Goal: Download file/media

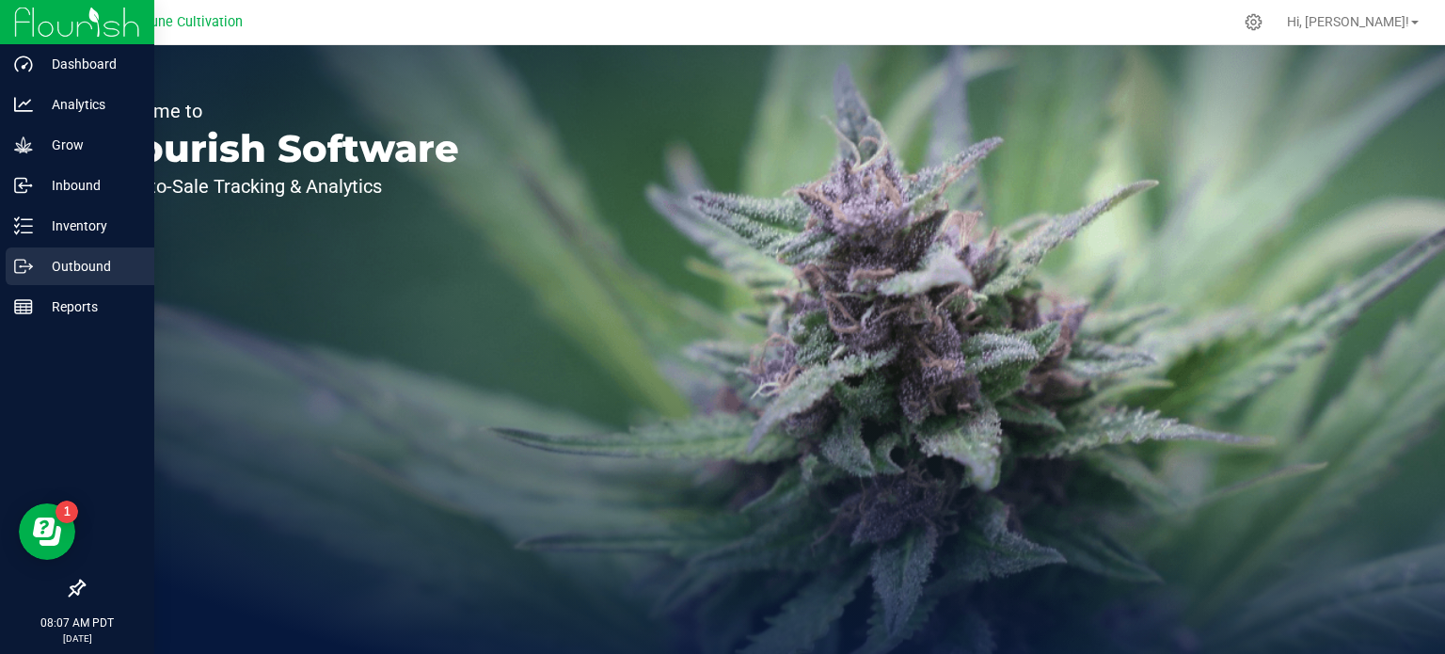
click at [26, 270] on icon at bounding box center [23, 266] width 19 height 19
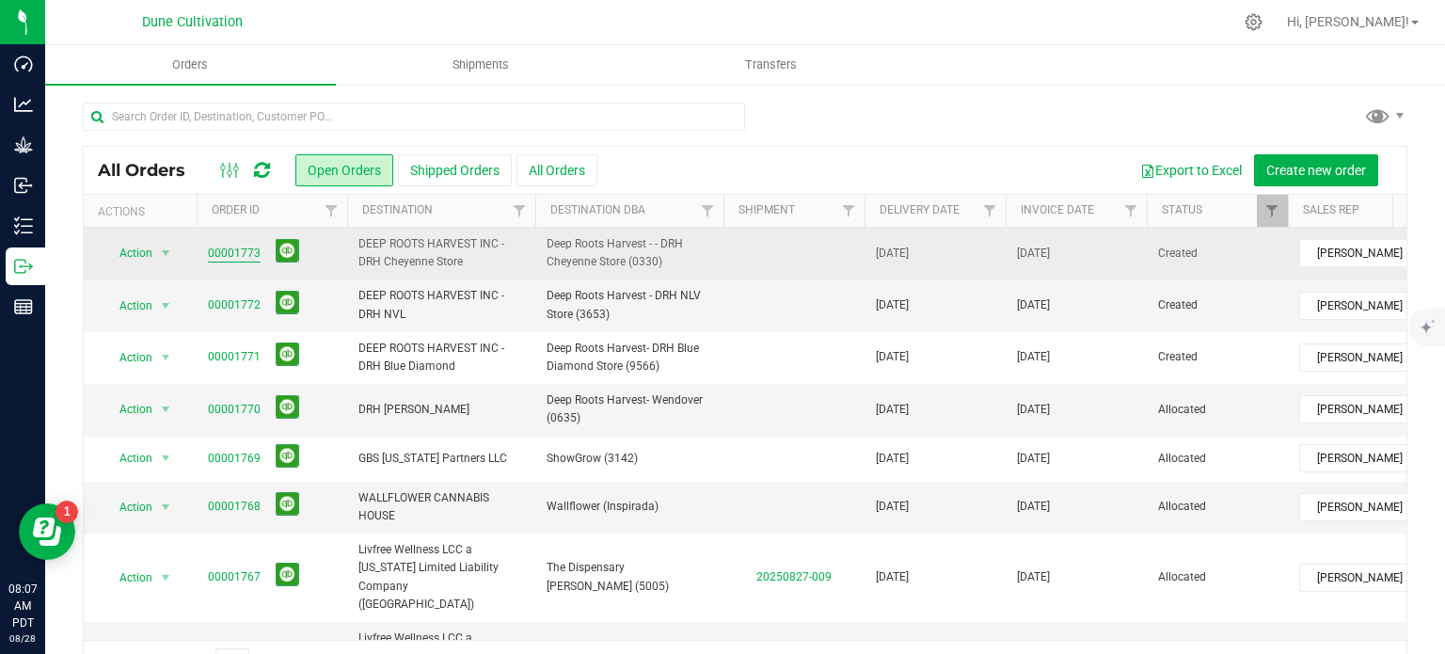
click at [252, 251] on link "00001773" at bounding box center [234, 254] width 53 height 18
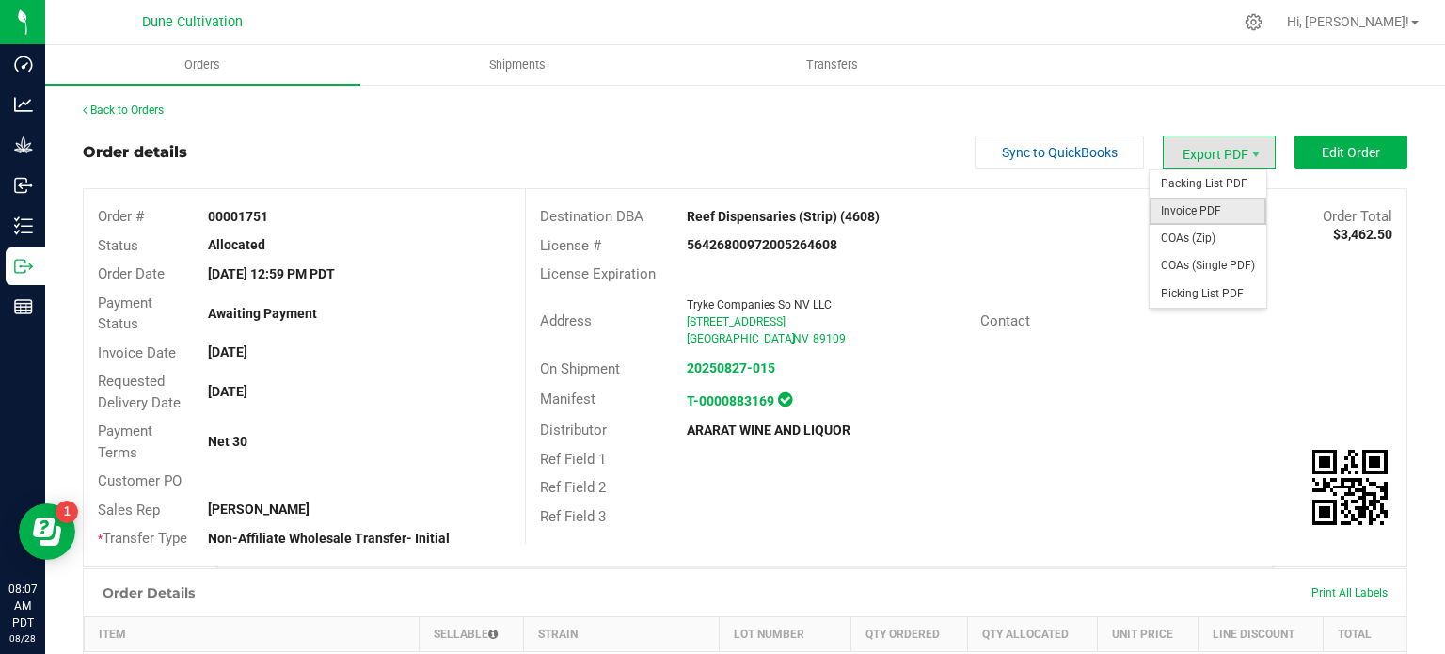
click at [1177, 214] on span "Invoice PDF" at bounding box center [1208, 211] width 117 height 27
click at [1200, 216] on span "Invoice PDF" at bounding box center [1208, 211] width 117 height 27
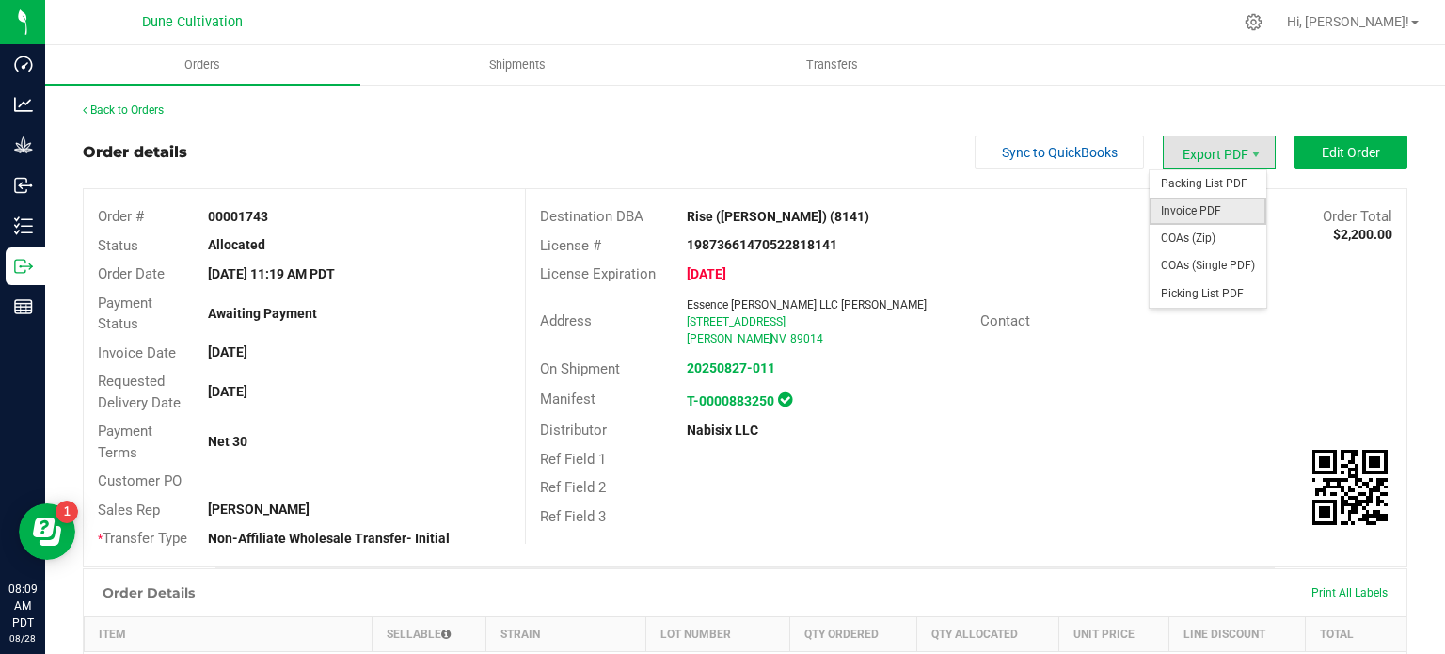
click at [1204, 216] on span "Invoice PDF" at bounding box center [1208, 211] width 117 height 27
click at [1219, 216] on span "Invoice PDF" at bounding box center [1208, 211] width 117 height 27
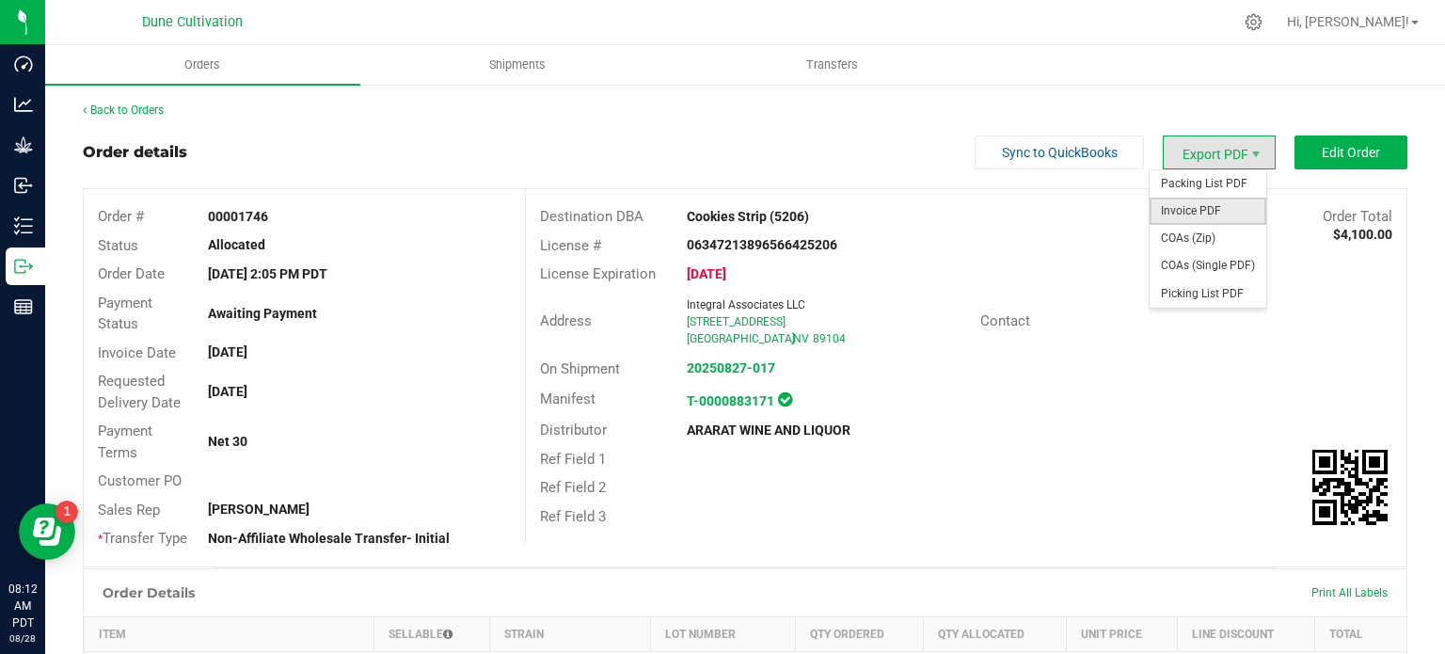
click at [1201, 204] on span "Invoice PDF" at bounding box center [1208, 211] width 117 height 27
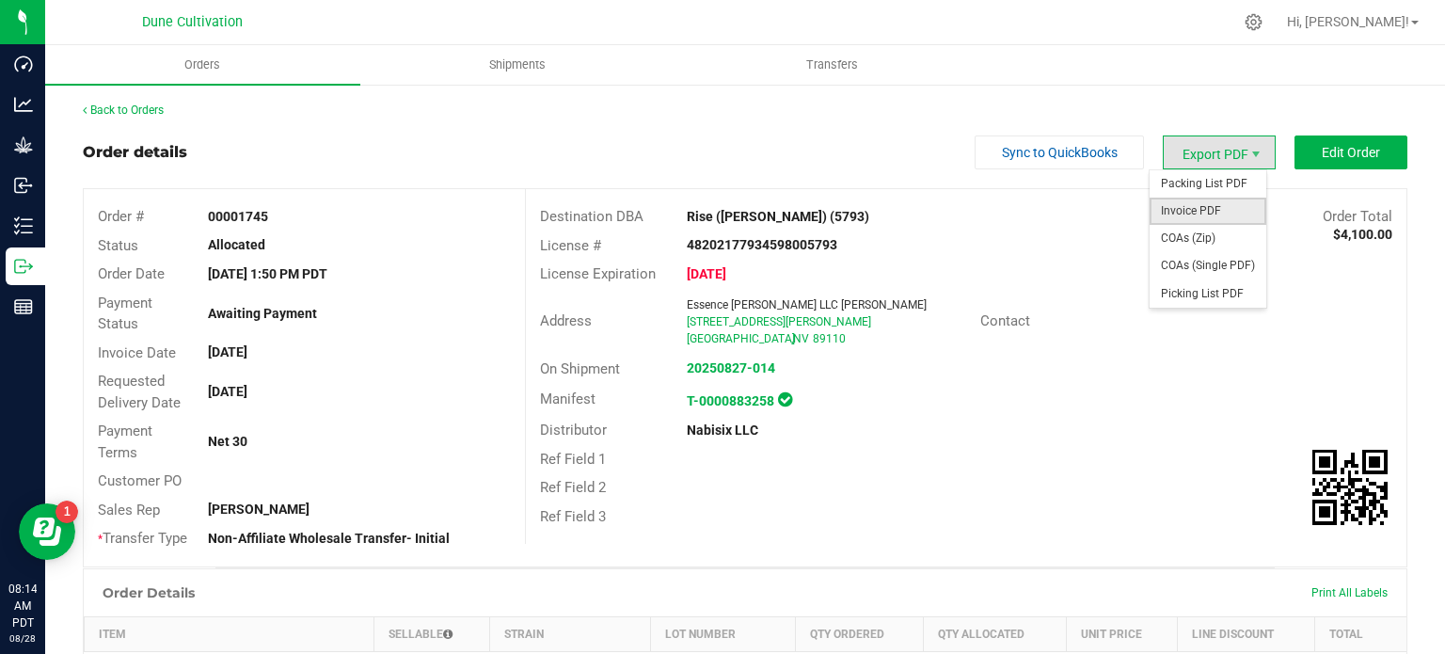
click at [1190, 211] on span "Invoice PDF" at bounding box center [1208, 211] width 117 height 27
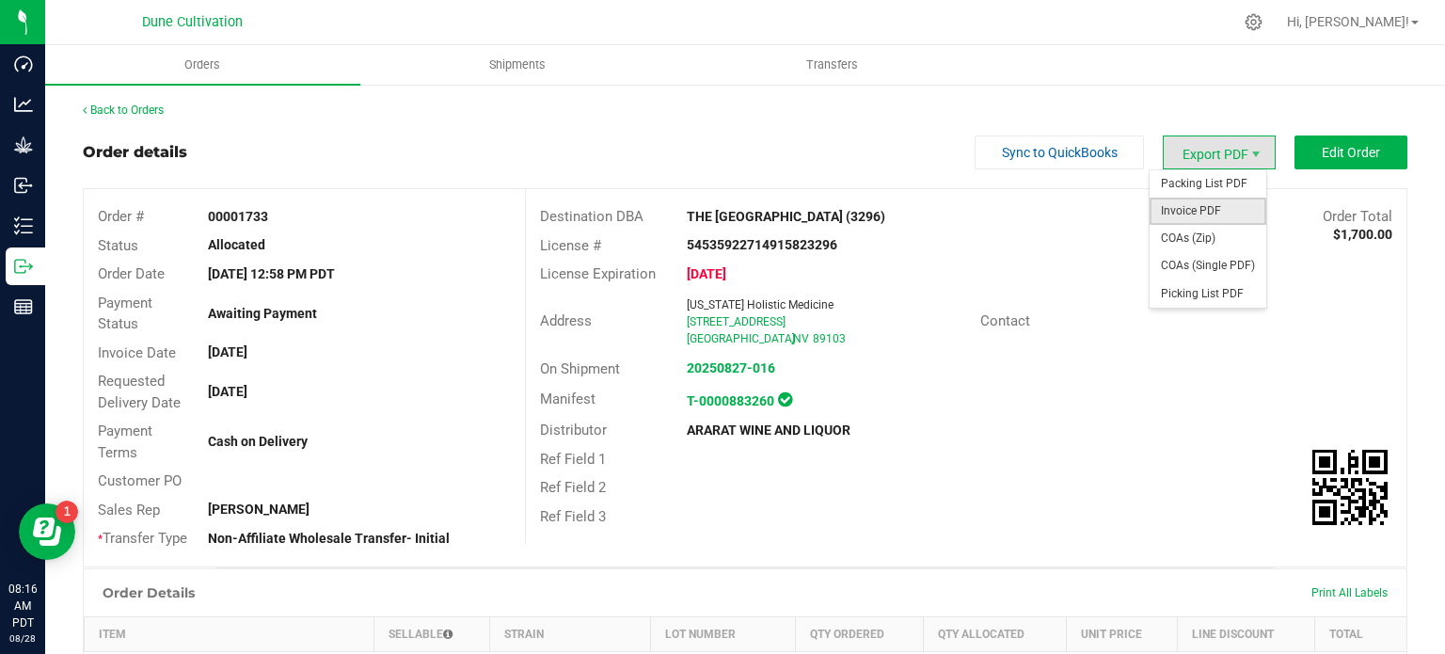
click at [1181, 213] on span "Invoice PDF" at bounding box center [1208, 211] width 117 height 27
